Goal: Information Seeking & Learning: Understand process/instructions

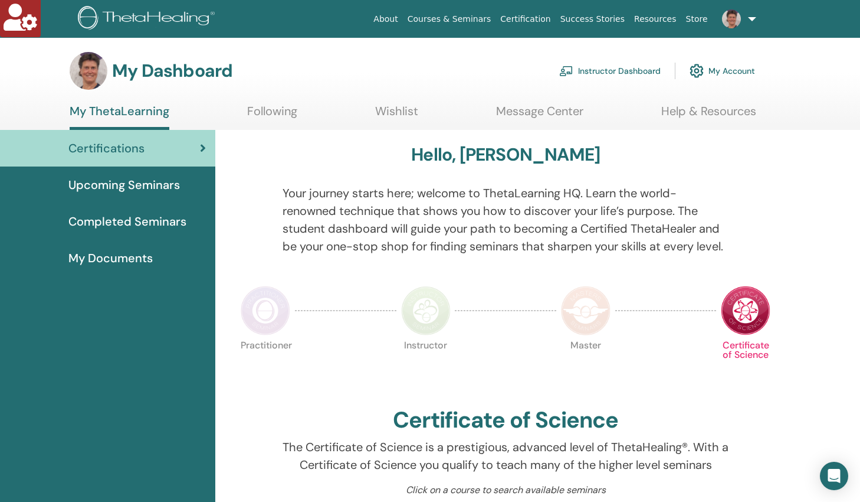
click at [633, 67] on link "Instructor Dashboard" at bounding box center [609, 71] width 101 height 26
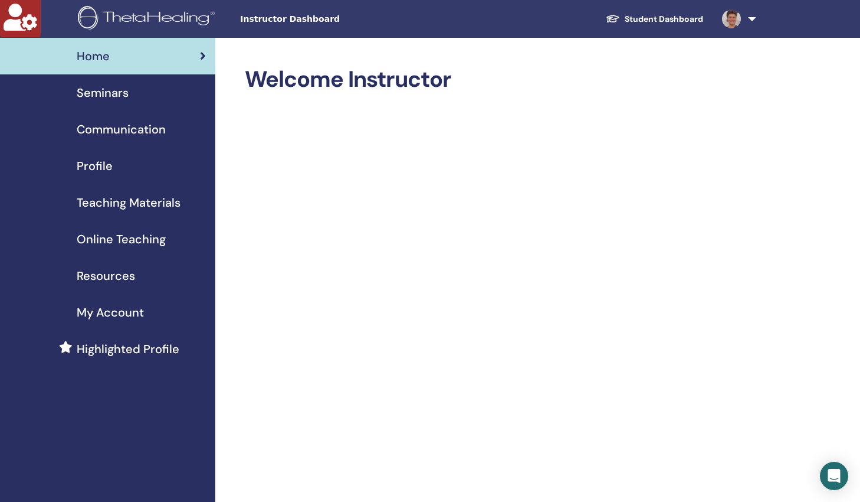
click at [147, 238] on span "Online Teaching" at bounding box center [121, 239] width 89 height 18
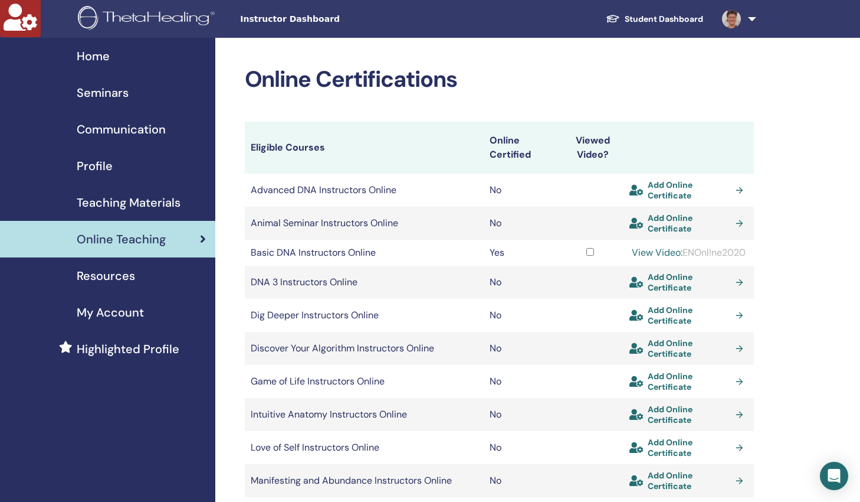
click at [677, 251] on link "View Video:" at bounding box center [657, 252] width 51 height 12
